Goal: Task Accomplishment & Management: Manage account settings

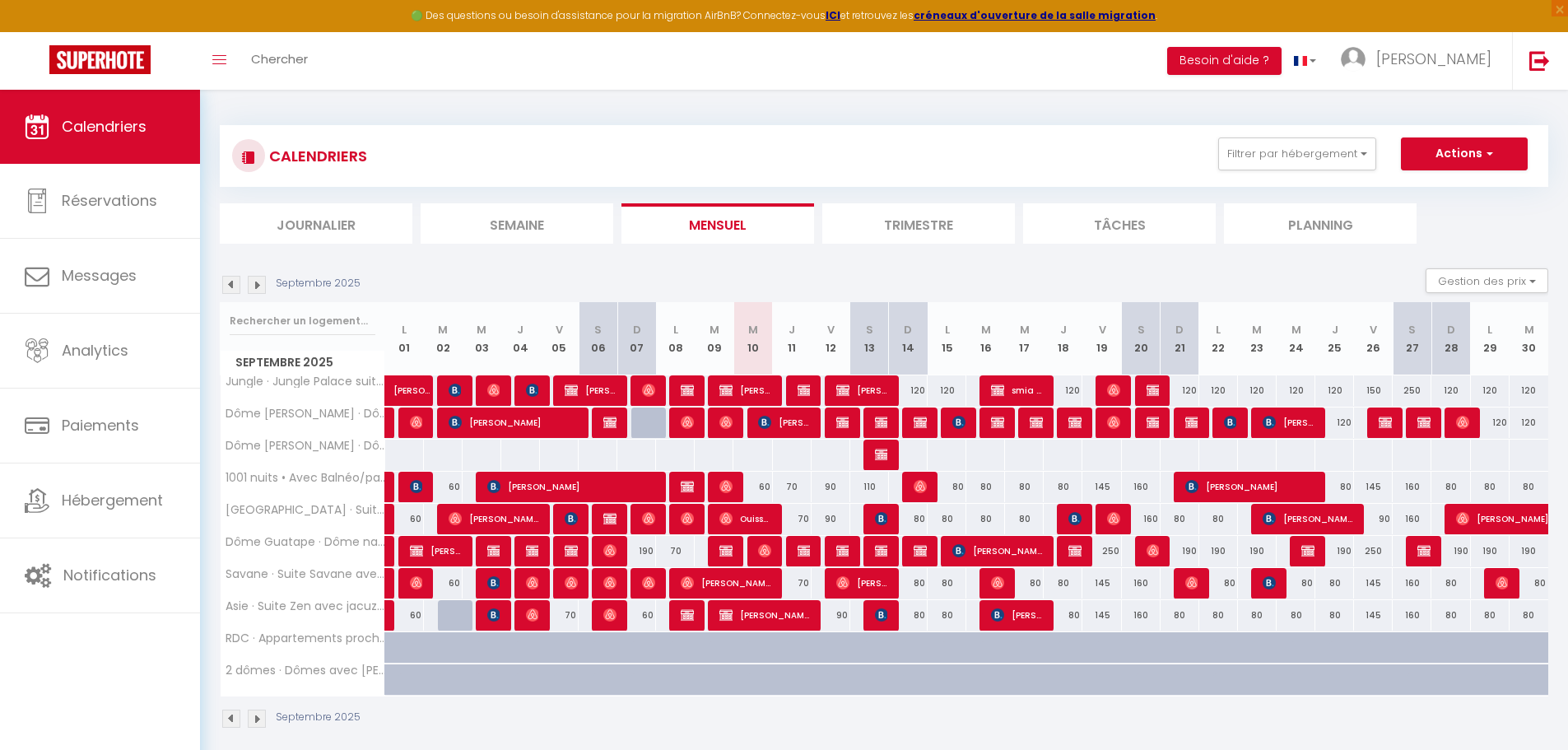
scroll to position [83, 0]
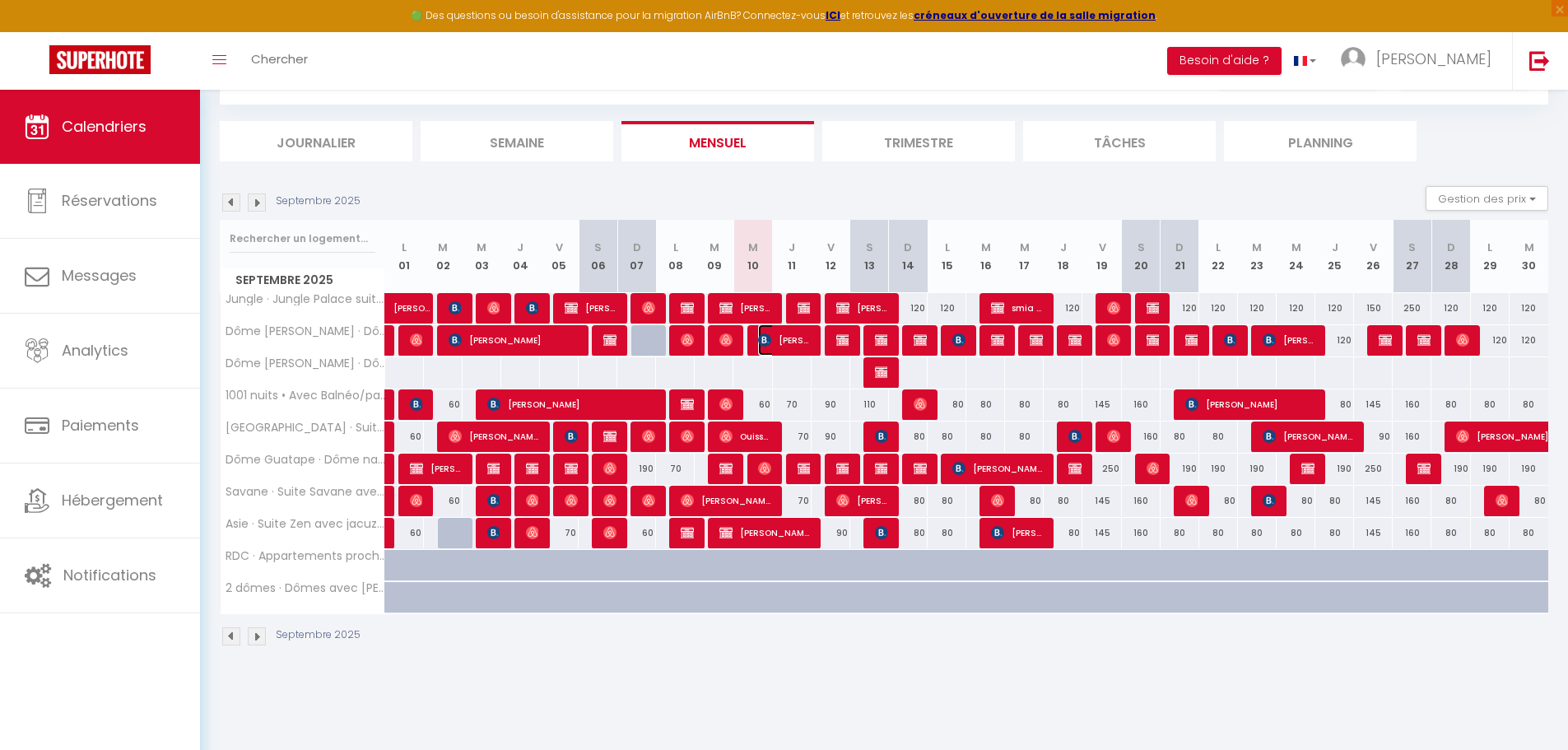
click at [758, 341] on img at bounding box center [765, 340] width 13 height 13
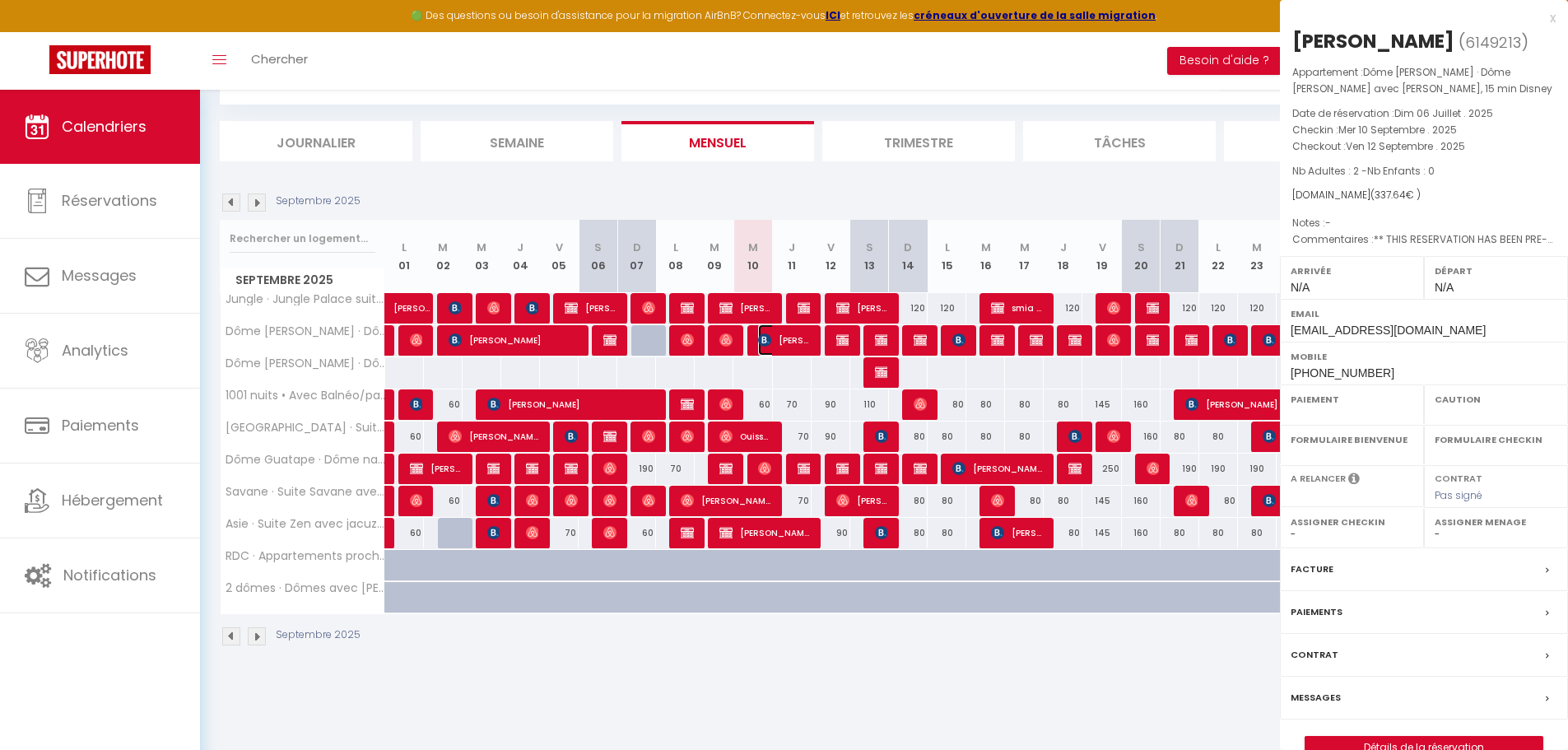
select select "OK"
select select "KO"
select select "0"
select select "1"
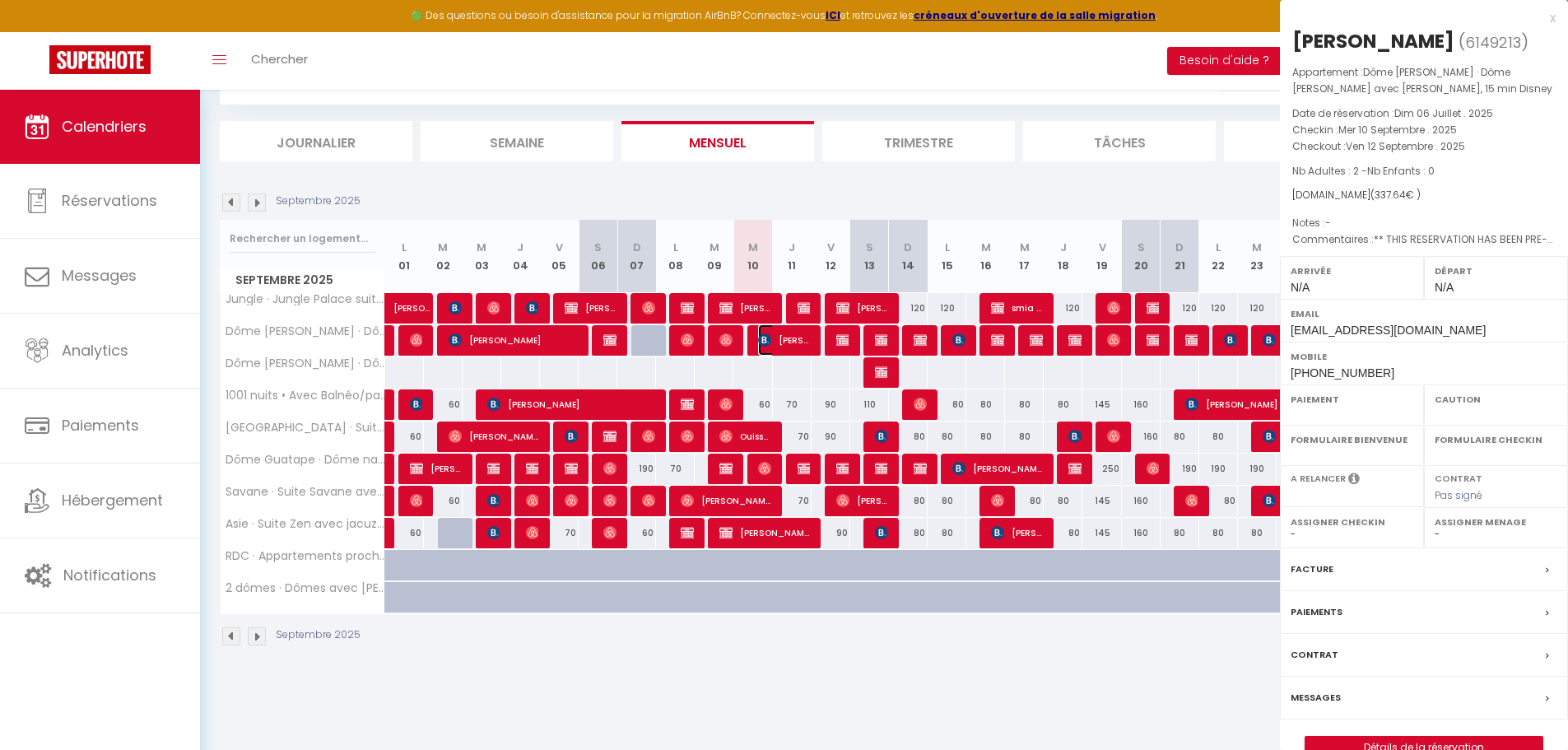
select select
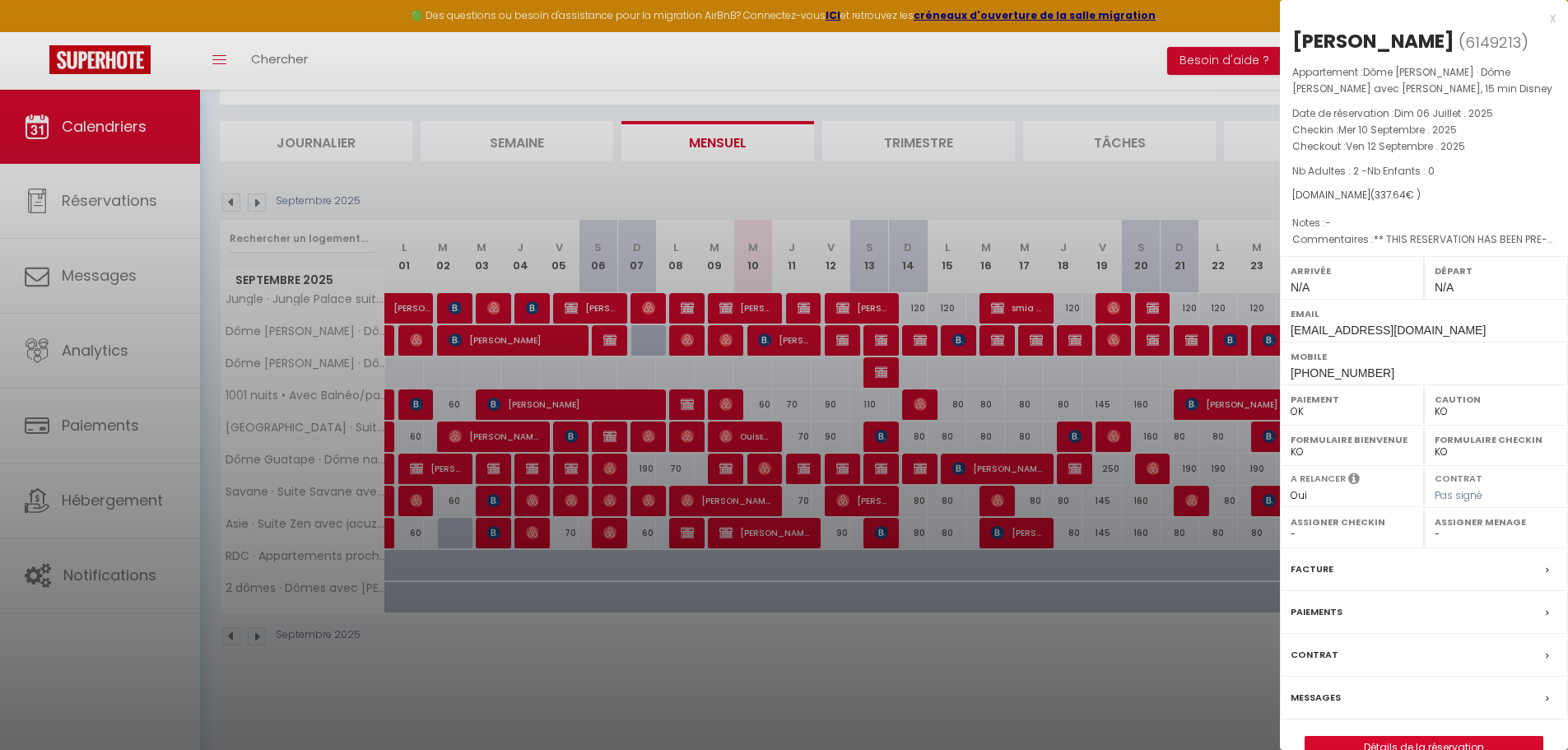
click at [1552, 14] on div "x" at bounding box center [1418, 18] width 276 height 19
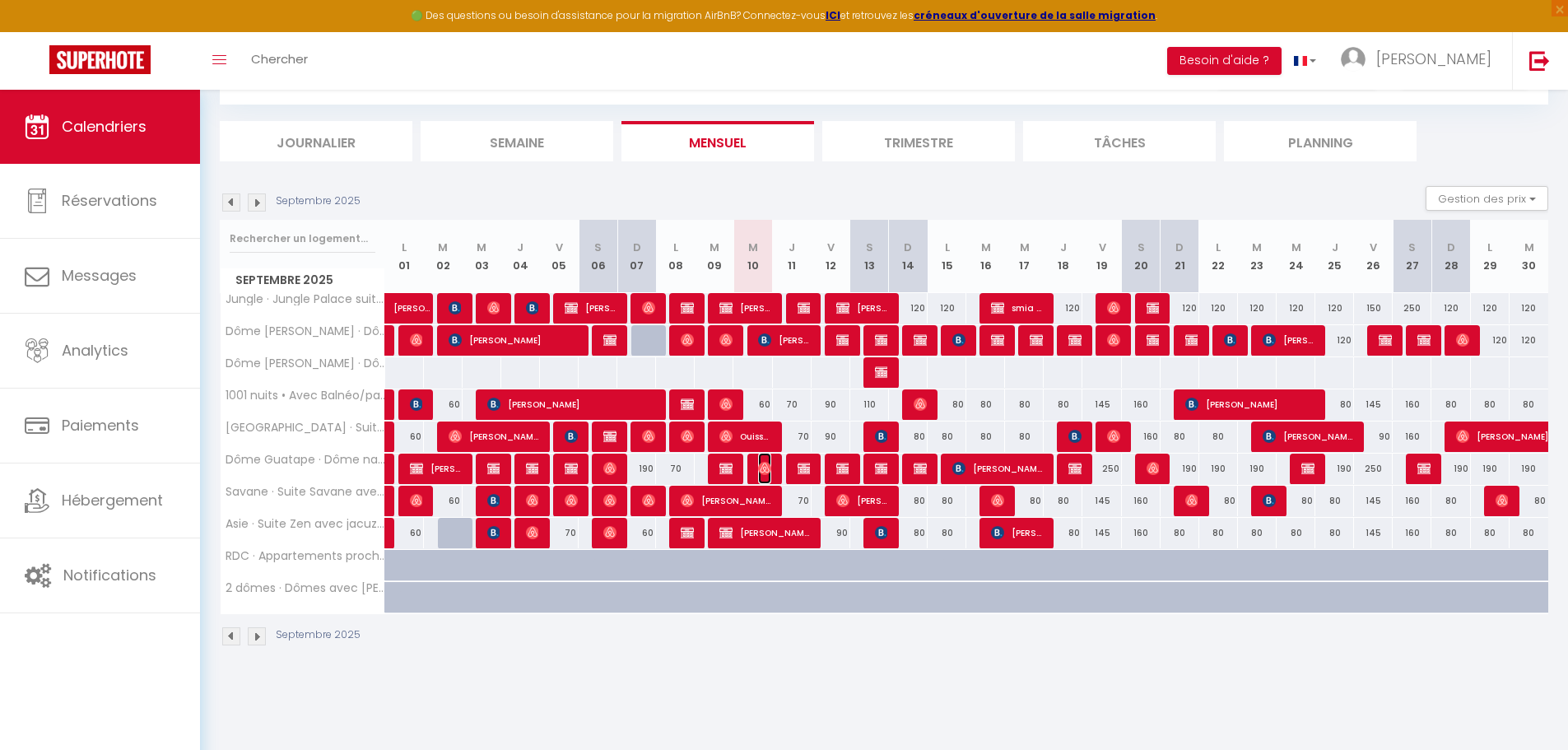
click at [763, 466] on img at bounding box center [765, 469] width 13 height 13
select select "OK"
